Goal: Information Seeking & Learning: Learn about a topic

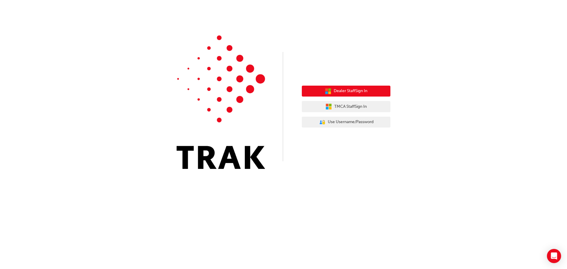
click at [351, 92] on span "Dealer Staff Sign In" at bounding box center [351, 91] width 34 height 7
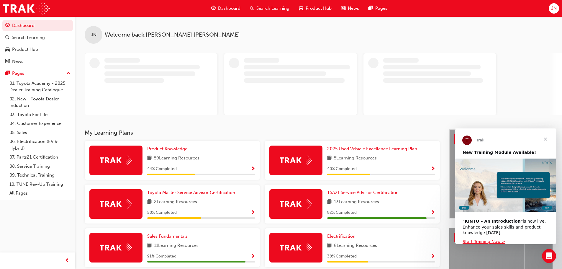
click at [270, 7] on span "Search Learning" at bounding box center [273, 8] width 33 height 7
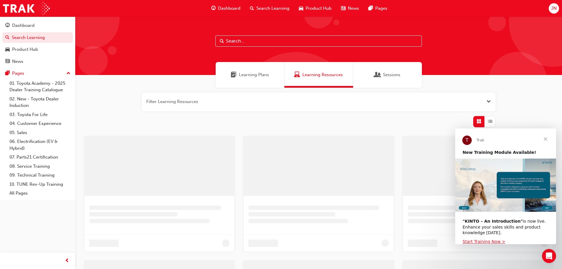
click at [275, 43] on input "text" at bounding box center [319, 40] width 207 height 11
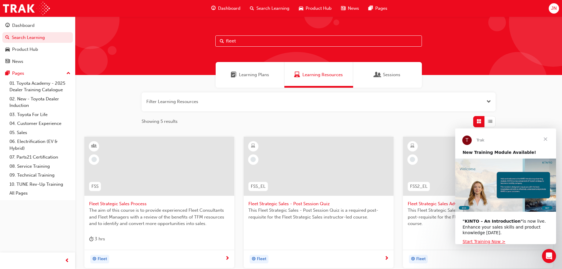
type input "fleet"
click at [546, 141] on span "Close" at bounding box center [545, 138] width 21 height 21
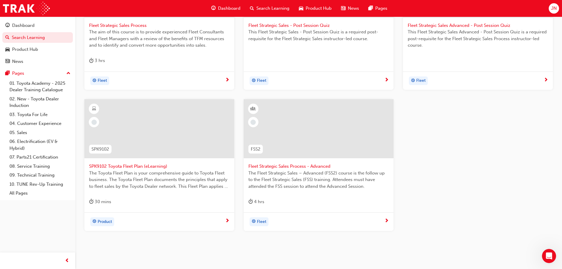
scroll to position [168, 0]
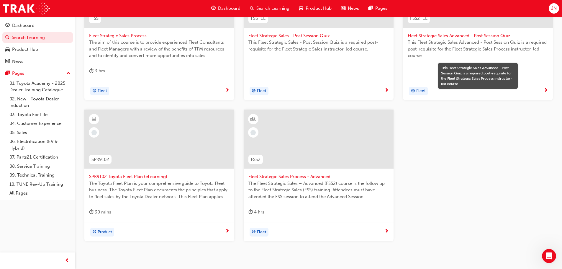
click at [154, 179] on span "SPK9102 Toyota Fleet Plan (eLearning)" at bounding box center [159, 176] width 141 height 7
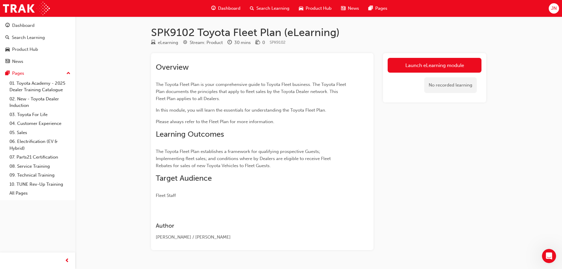
click at [387, 203] on div "Launch eLearning module No recorded learning" at bounding box center [434, 151] width 103 height 197
click at [424, 68] on link "Launch eLearning module" at bounding box center [435, 65] width 94 height 15
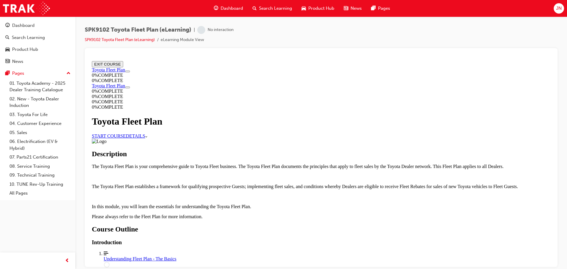
click at [126, 133] on link "START COURSE" at bounding box center [109, 135] width 34 height 5
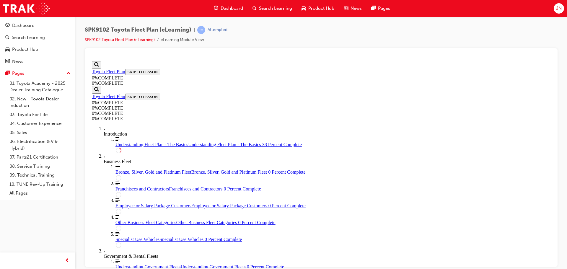
scroll to position [89, 0]
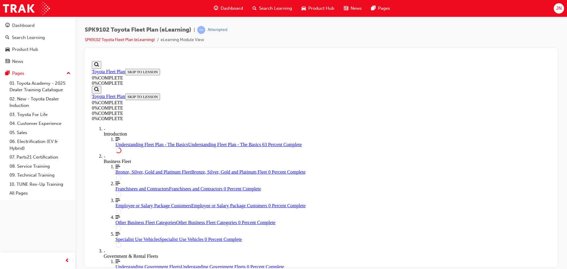
scroll to position [1123, 0]
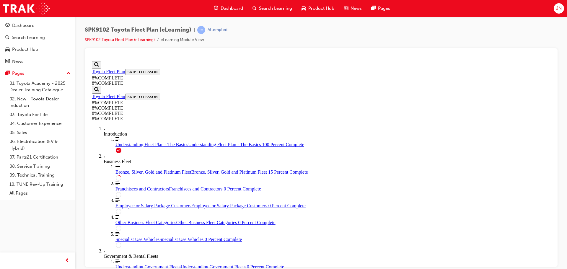
scroll to position [286, 0]
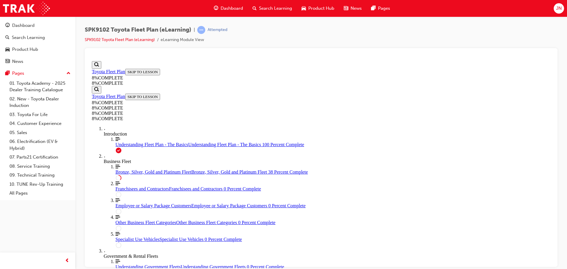
scroll to position [1320, 0]
drag, startPoint x: 334, startPoint y: 184, endPoint x: 349, endPoint y: 112, distance: 73.1
drag, startPoint x: 339, startPoint y: 149, endPoint x: 358, endPoint y: 112, distance: 42.3
drag, startPoint x: 326, startPoint y: 148, endPoint x: 310, endPoint y: 146, distance: 15.9
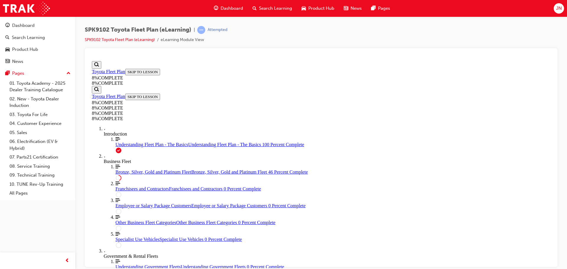
drag, startPoint x: 338, startPoint y: 158, endPoint x: 334, endPoint y: 214, distance: 56.2
drag, startPoint x: 315, startPoint y: 150, endPoint x: 341, endPoint y: 122, distance: 37.8
drag, startPoint x: 320, startPoint y: 153, endPoint x: 315, endPoint y: 155, distance: 5.7
drag, startPoint x: 337, startPoint y: 156, endPoint x: 343, endPoint y: 157, distance: 5.6
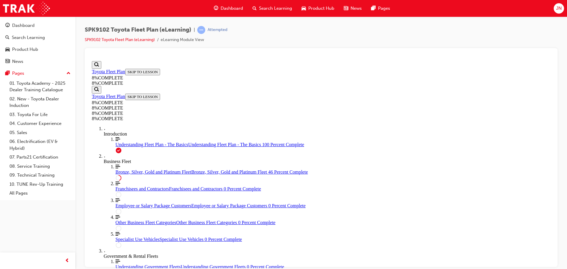
drag, startPoint x: 330, startPoint y: 184, endPoint x: 351, endPoint y: 184, distance: 20.7
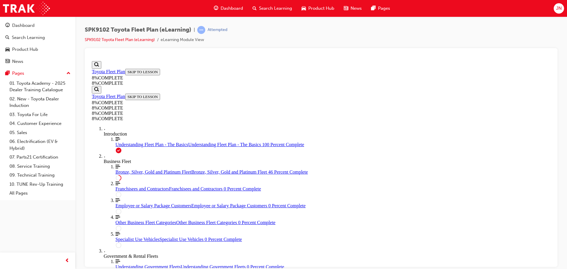
drag, startPoint x: 333, startPoint y: 235, endPoint x: 349, endPoint y: 234, distance: 15.7
drag, startPoint x: 320, startPoint y: 210, endPoint x: 334, endPoint y: 176, distance: 36.5
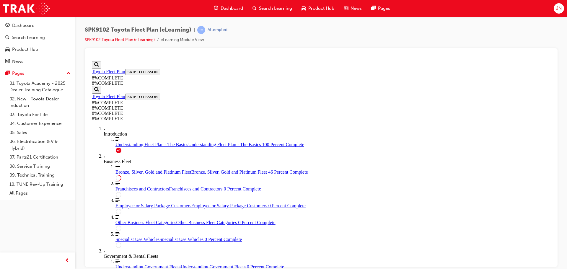
drag, startPoint x: 321, startPoint y: 207, endPoint x: 336, endPoint y: 133, distance: 75.6
drag, startPoint x: 322, startPoint y: 171, endPoint x: 328, endPoint y: 201, distance: 31.3
drag, startPoint x: 317, startPoint y: 179, endPoint x: 353, endPoint y: 183, distance: 35.6
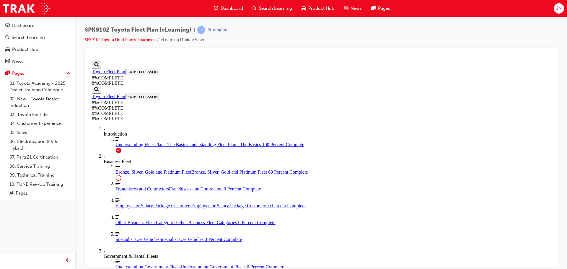
scroll to position [1945, 0]
drag, startPoint x: 331, startPoint y: 175, endPoint x: 330, endPoint y: 170, distance: 4.8
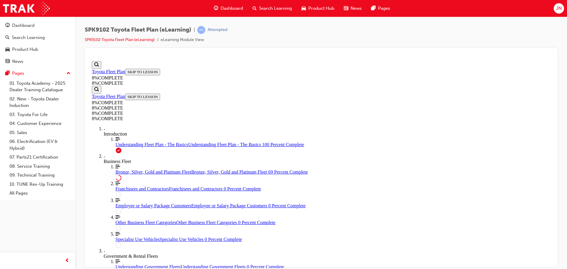
scroll to position [1933, 0]
drag, startPoint x: 327, startPoint y: 152, endPoint x: 352, endPoint y: 223, distance: 74.9
drag, startPoint x: 329, startPoint y: 208, endPoint x: 346, endPoint y: 166, distance: 45.2
drag, startPoint x: 340, startPoint y: 194, endPoint x: 354, endPoint y: 195, distance: 13.7
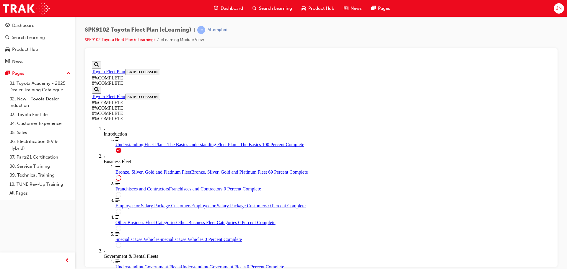
drag, startPoint x: 338, startPoint y: 220, endPoint x: 357, endPoint y: 220, distance: 18.9
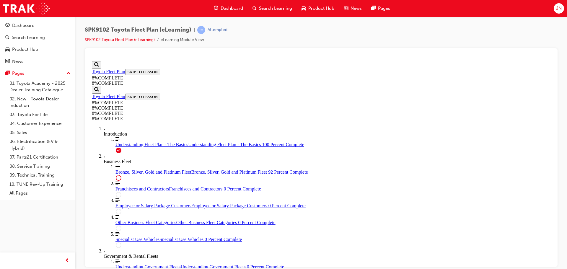
scroll to position [2494, 0]
drag, startPoint x: 321, startPoint y: 164, endPoint x: 338, endPoint y: 191, distance: 32.1
drag, startPoint x: 325, startPoint y: 172, endPoint x: 349, endPoint y: 177, distance: 24.2
drag, startPoint x: 330, startPoint y: 226, endPoint x: 343, endPoint y: 225, distance: 13.6
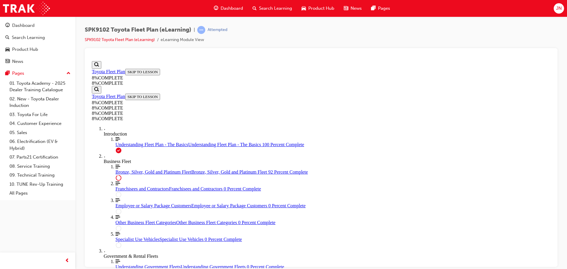
drag, startPoint x: 337, startPoint y: 154, endPoint x: 348, endPoint y: 135, distance: 21.3
drag, startPoint x: 335, startPoint y: 165, endPoint x: 343, endPoint y: 163, distance: 8.5
drag, startPoint x: 357, startPoint y: 187, endPoint x: 361, endPoint y: 187, distance: 4.1
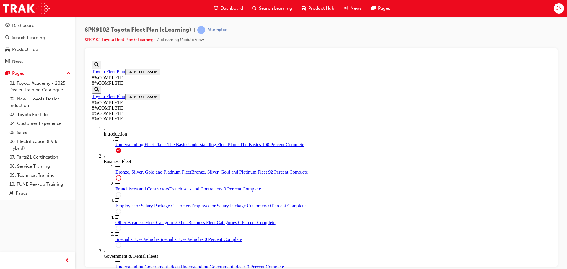
drag, startPoint x: 335, startPoint y: 185, endPoint x: 366, endPoint y: 190, distance: 31.0
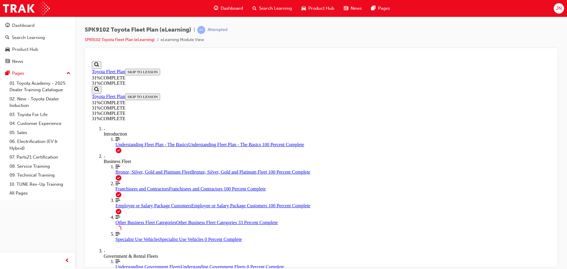
scroll to position [168, 0]
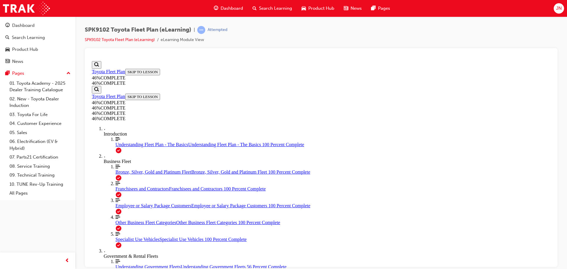
scroll to position [1024, 0]
